Goal: Information Seeking & Learning: Learn about a topic

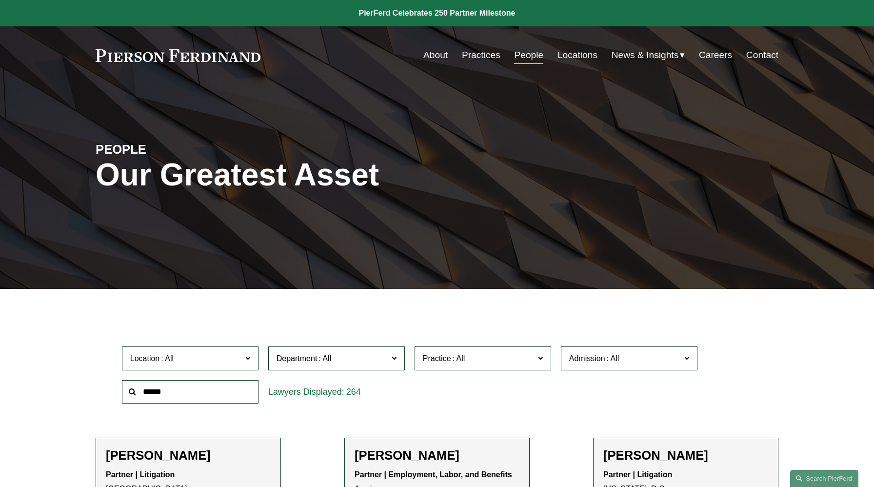
drag, startPoint x: 264, startPoint y: 55, endPoint x: 186, endPoint y: 51, distance: 78.7
click at [186, 51] on div "About Practices People Locations News & Insights News" at bounding box center [437, 55] width 683 height 19
click at [93, 52] on div "Skip to Content About Practices People Locations" at bounding box center [437, 55] width 874 height 58
drag, startPoint x: 93, startPoint y: 52, endPoint x: 242, endPoint y: 55, distance: 148.8
click at [228, 55] on div "Skip to Content About Practices People Locations" at bounding box center [437, 55] width 874 height 58
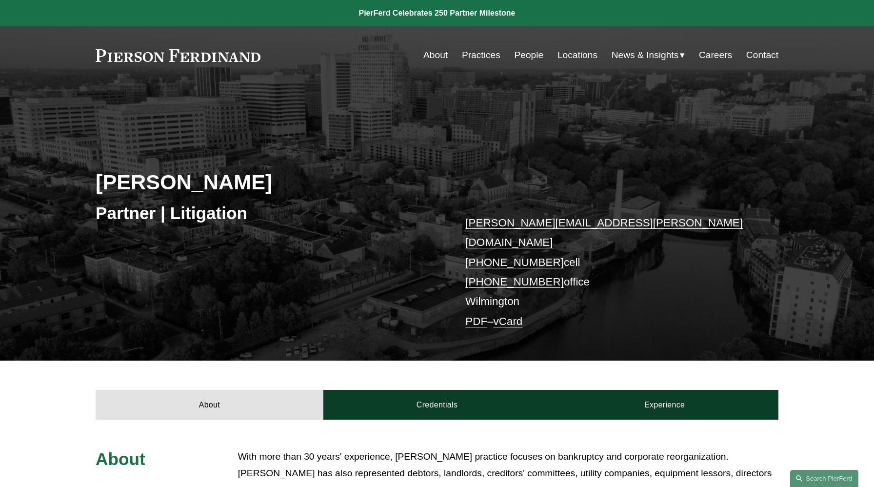
scroll to position [184, 0]
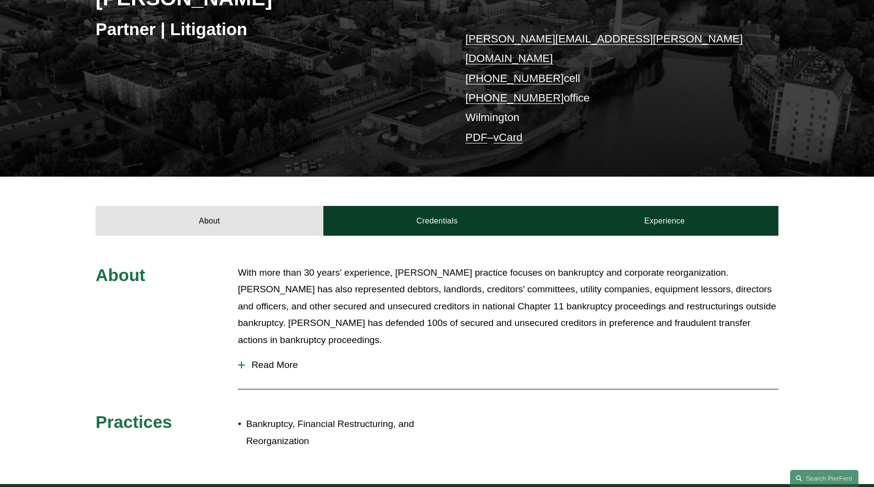
click at [259, 360] on span "Read More" at bounding box center [512, 365] width 534 height 11
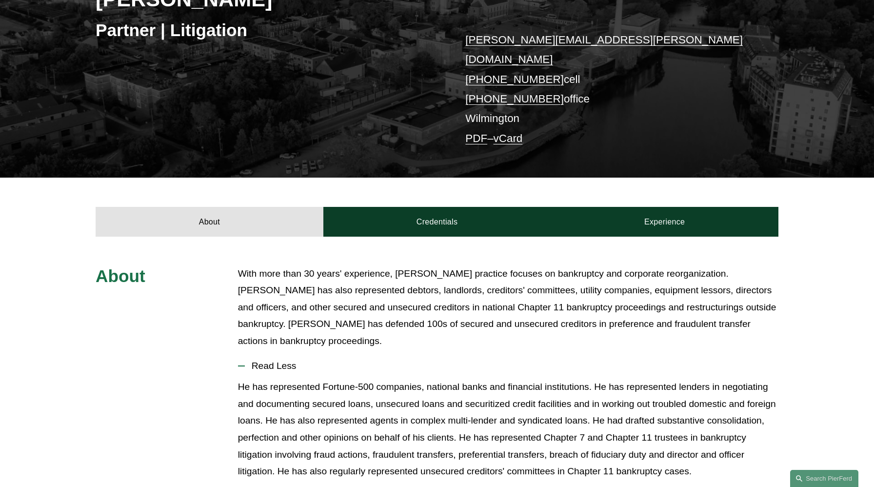
scroll to position [0, 0]
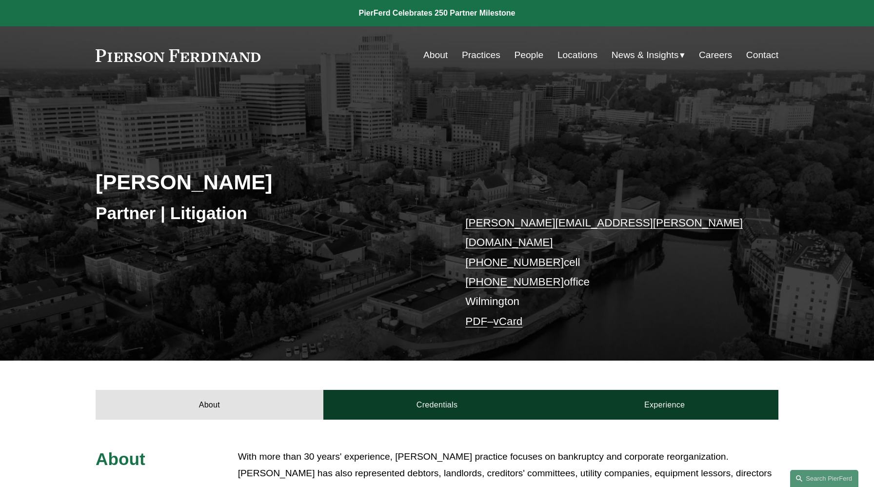
click at [251, 192] on h2 "[PERSON_NAME]" at bounding box center [266, 181] width 341 height 25
drag, startPoint x: 284, startPoint y: 180, endPoint x: 60, endPoint y: 167, distance: 225.2
click at [60, 167] on div "Jeffrey Carbino Partner | Litigation jeffrey.carbino@pierferd.com +1.610.639.36…" at bounding box center [437, 236] width 874 height 250
click at [229, 169] on h2 "[PERSON_NAME]" at bounding box center [266, 181] width 341 height 25
